Goal: Task Accomplishment & Management: Use online tool/utility

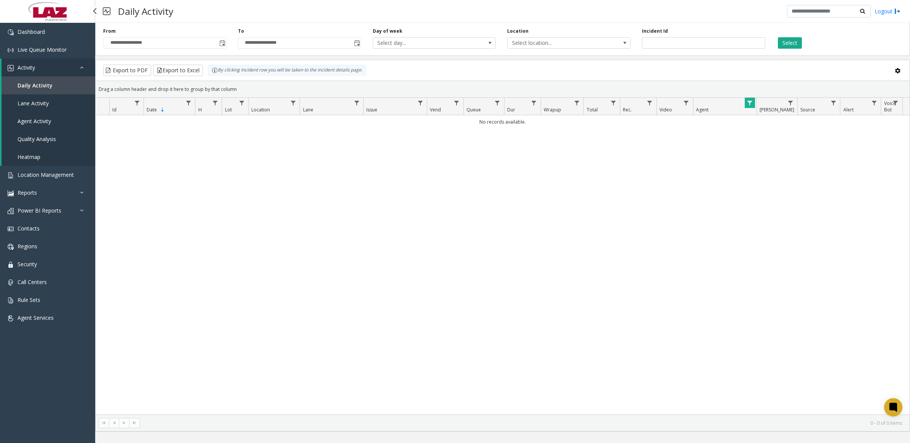
click at [33, 107] on link "Lane Activity" at bounding box center [49, 103] width 94 height 18
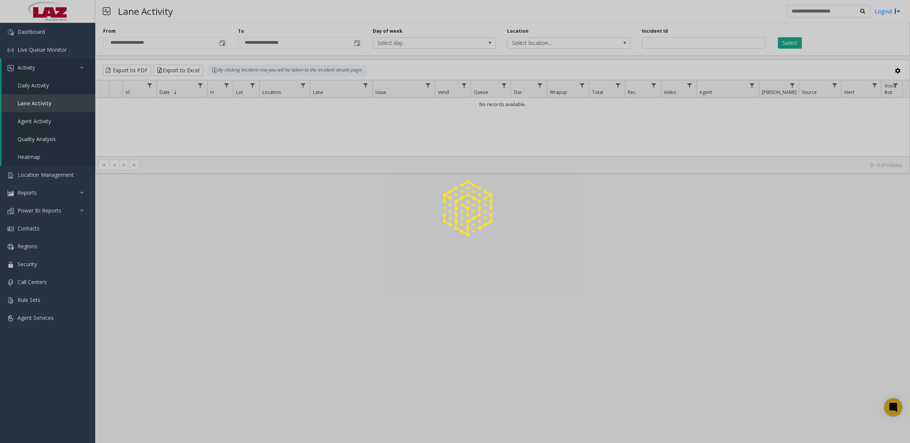
click at [37, 88] on div at bounding box center [455, 221] width 910 height 443
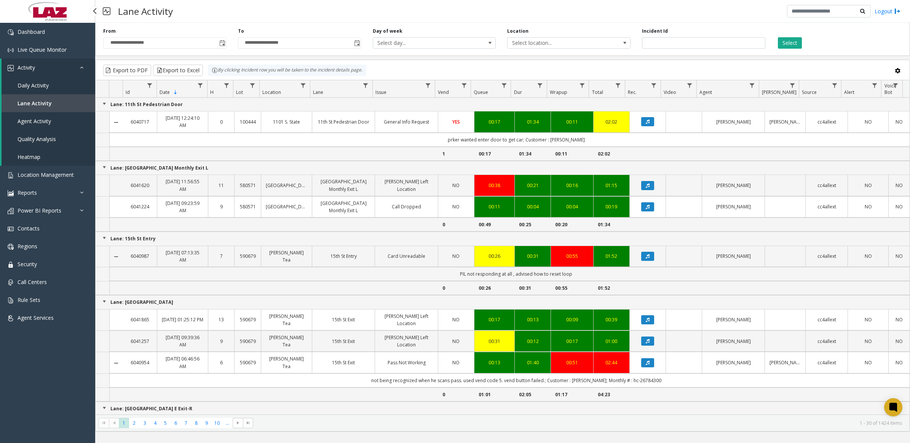
click at [37, 88] on span "Daily Activity" at bounding box center [33, 85] width 31 height 7
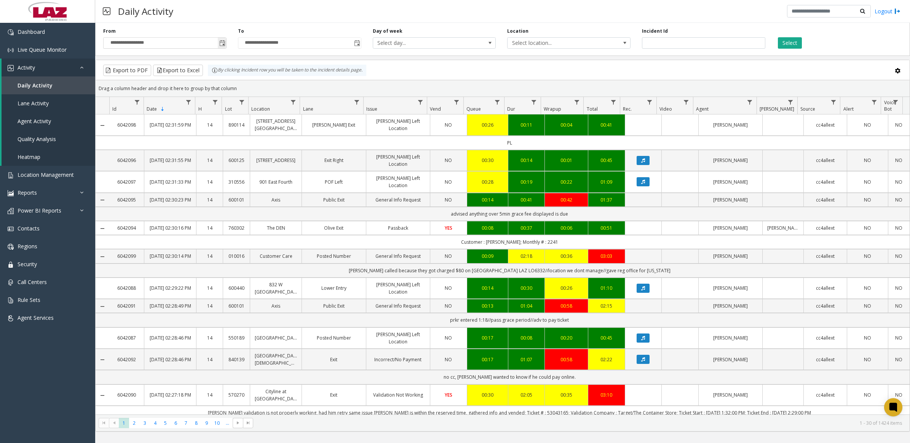
click at [223, 40] on span "Toggle popup" at bounding box center [222, 43] width 8 height 12
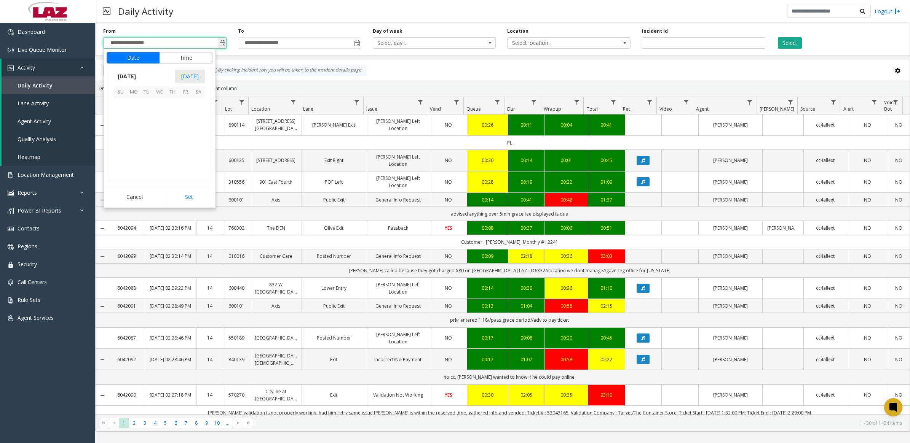
scroll to position [136453, 0]
click at [201, 58] on button "Time" at bounding box center [185, 57] width 53 height 11
click at [124, 153] on li "7" at bounding box center [125, 154] width 27 height 11
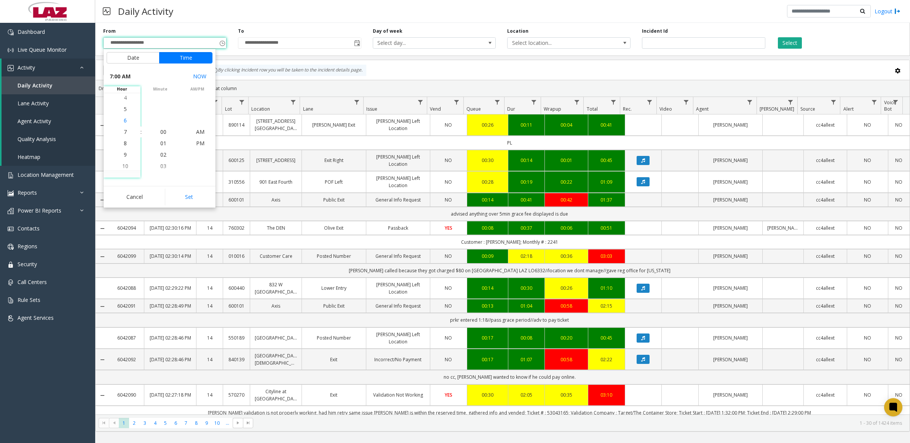
click at [124, 123] on span "6" at bounding box center [125, 120] width 3 height 7
click at [124, 144] on span "7" at bounding box center [125, 143] width 3 height 7
click at [160, 145] on span "30" at bounding box center [163, 143] width 6 height 7
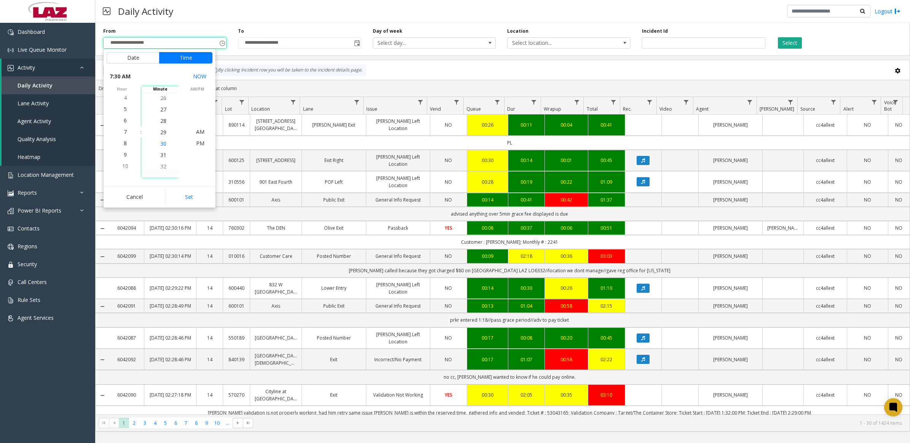
scroll to position [343, 0]
click at [193, 198] on button "Set" at bounding box center [189, 197] width 48 height 17
type input "**********"
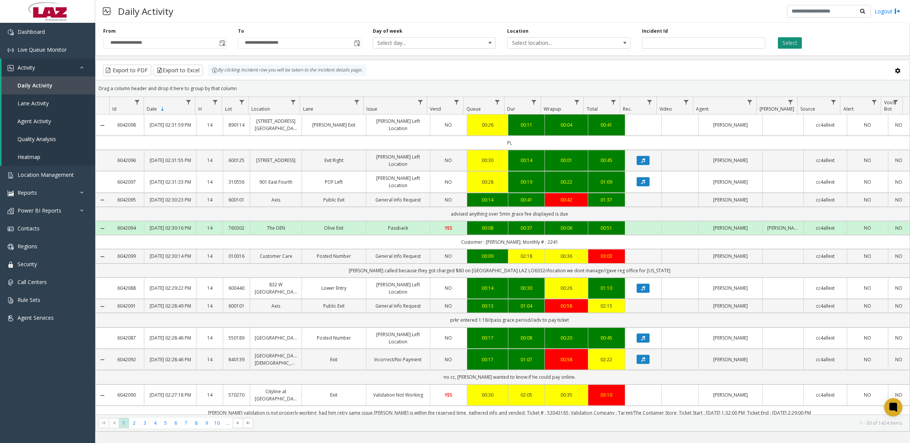
click at [788, 44] on button "Select" at bounding box center [790, 42] width 24 height 11
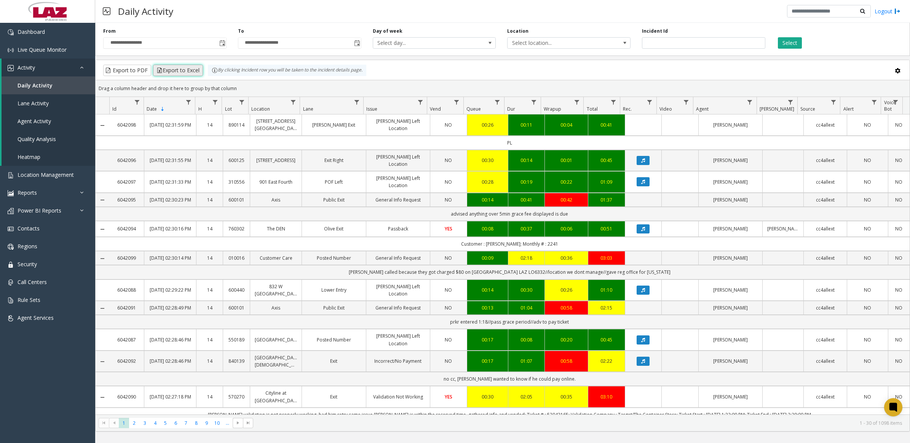
click at [185, 72] on button "Export to Excel" at bounding box center [178, 70] width 50 height 11
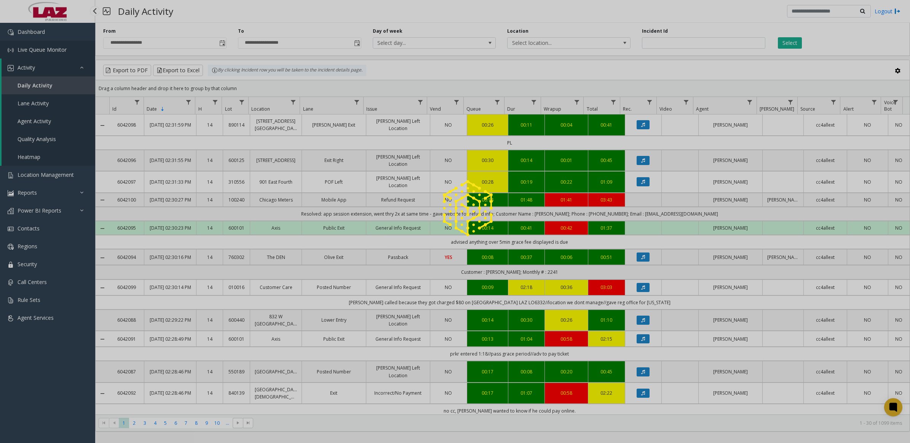
click at [31, 50] on span "Live Queue Monitor" at bounding box center [42, 49] width 49 height 7
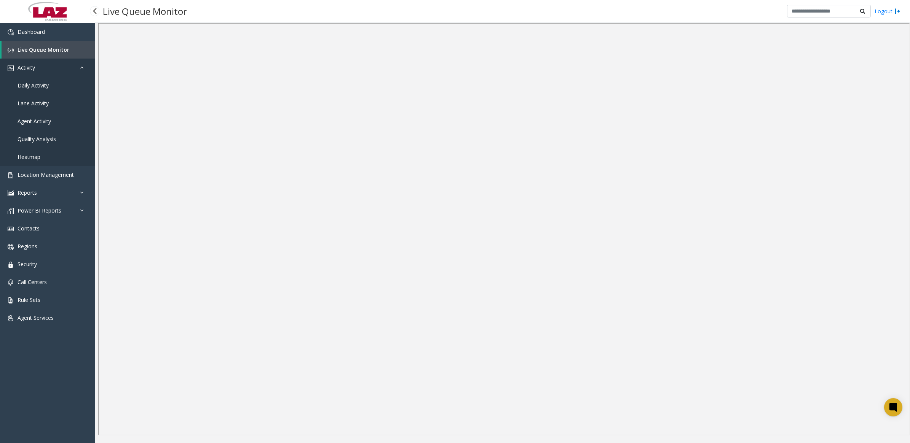
click at [27, 69] on span "Activity" at bounding box center [27, 67] width 18 height 7
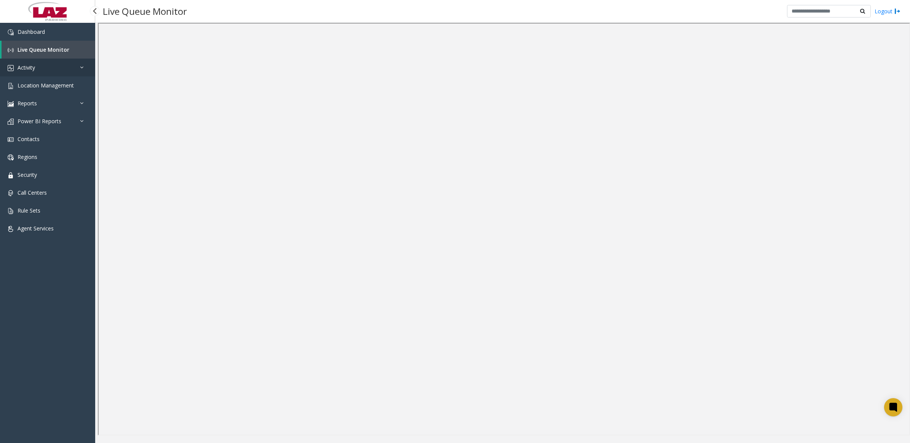
click at [27, 69] on span "Activity" at bounding box center [27, 67] width 18 height 7
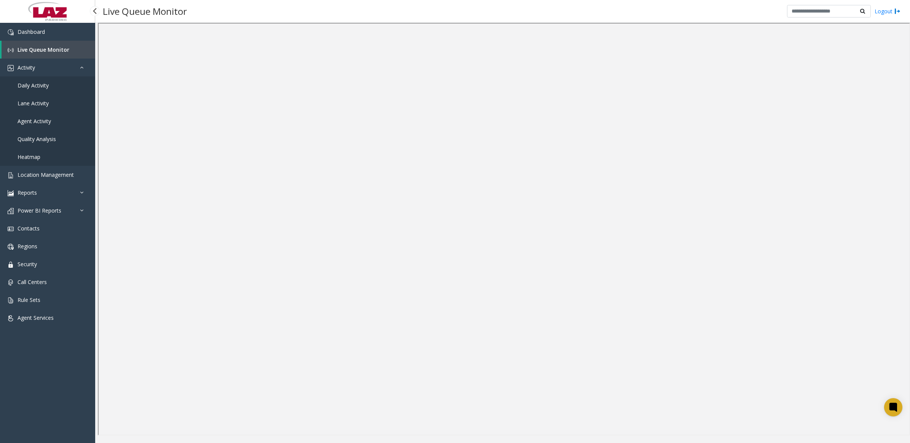
click at [31, 84] on span "Daily Activity" at bounding box center [33, 85] width 31 height 7
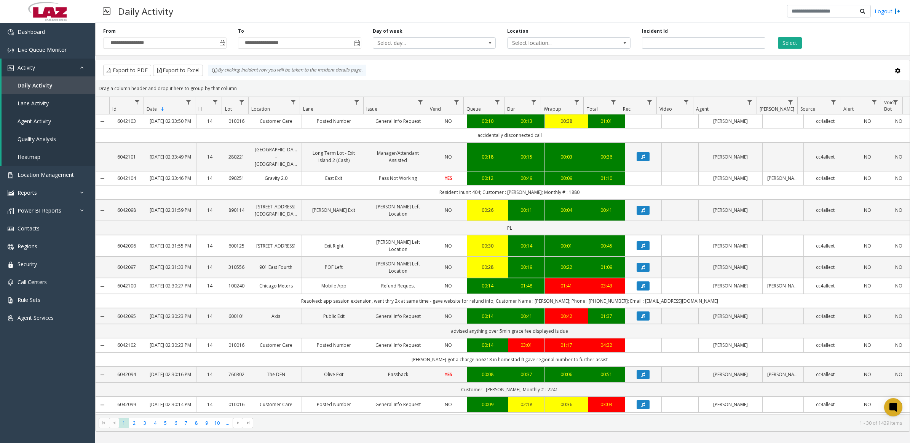
click at [227, 44] on div "**********" at bounding box center [164, 38] width 135 height 21
click at [225, 43] on span "Toggle popup" at bounding box center [222, 43] width 6 height 6
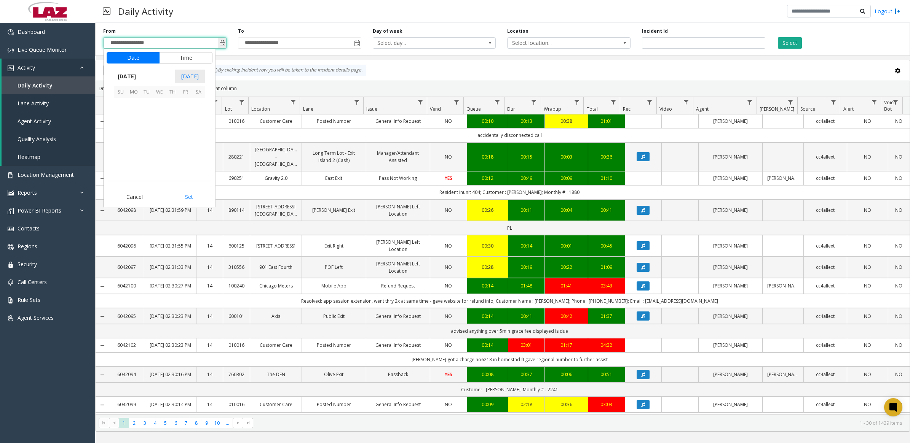
scroll to position [136453, 0]
click at [196, 57] on button "Time" at bounding box center [185, 57] width 53 height 11
click at [124, 156] on li "7" at bounding box center [125, 154] width 27 height 11
click at [163, 163] on span "30" at bounding box center [163, 166] width 6 height 7
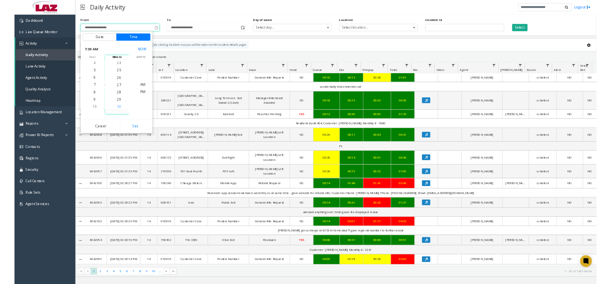
scroll to position [343, 0]
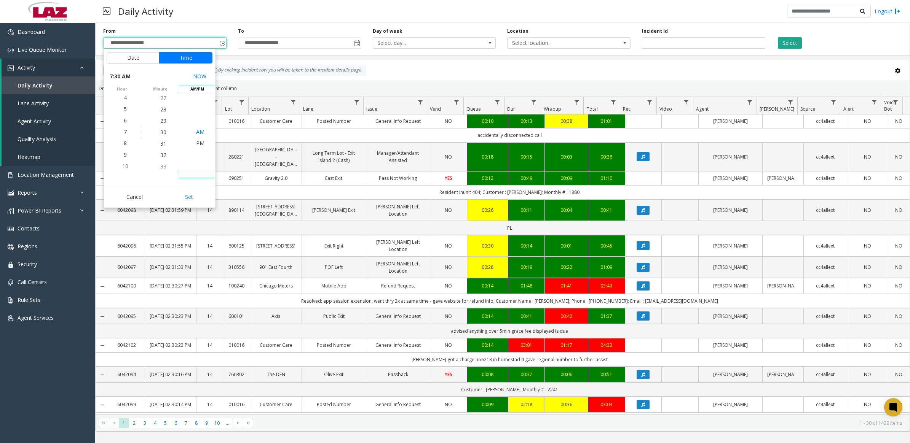
click at [196, 134] on span "AM" at bounding box center [200, 131] width 8 height 7
click at [196, 194] on button "Set" at bounding box center [189, 197] width 48 height 17
type input "**********"
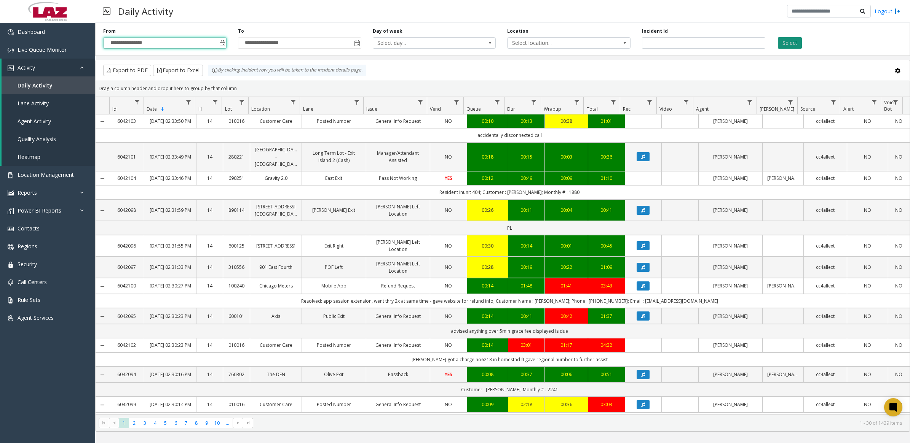
click at [785, 45] on button "Select" at bounding box center [790, 42] width 24 height 11
click at [533, 40] on span "Select location..." at bounding box center [556, 43] width 98 height 11
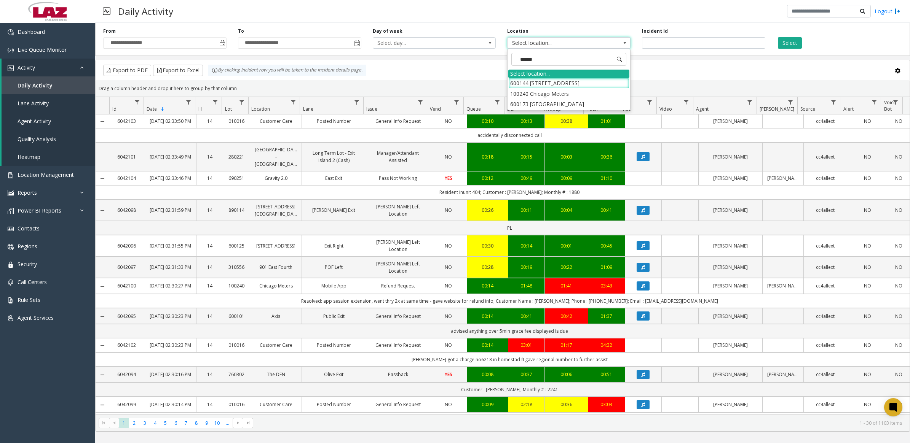
type input "*******"
click at [515, 90] on li "100240 Chicago Meters" at bounding box center [568, 94] width 121 height 10
click at [789, 42] on button "Select" at bounding box center [790, 42] width 24 height 11
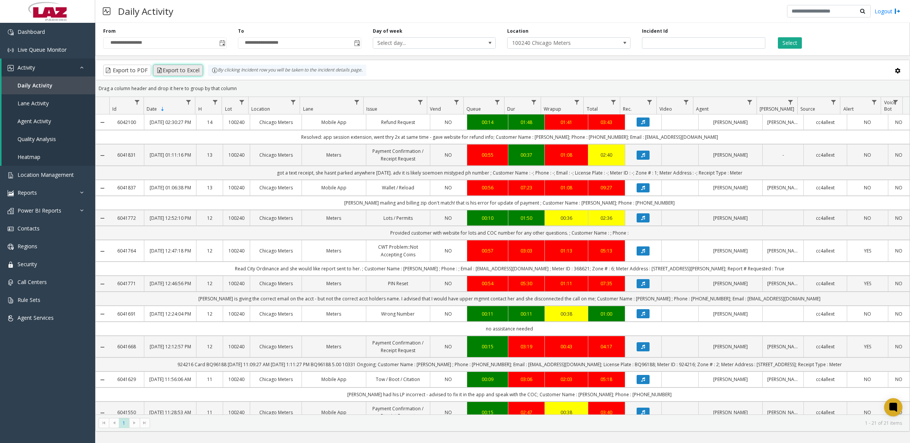
click at [177, 73] on button "Export to Excel" at bounding box center [178, 70] width 50 height 11
